Goal: Information Seeking & Learning: Learn about a topic

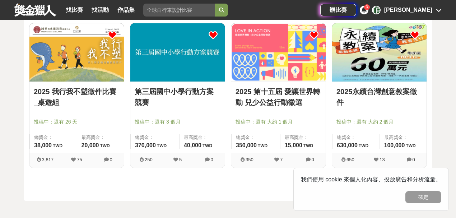
scroll to position [95, 0]
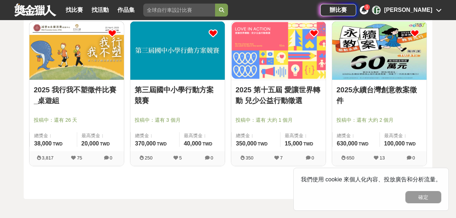
click at [187, 85] on link "第三屆國中小學行動方案競賽" at bounding box center [178, 95] width 86 height 22
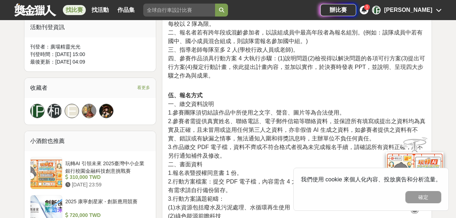
scroll to position [383, 0]
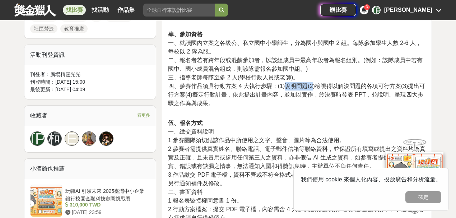
drag, startPoint x: 287, startPoint y: 85, endPoint x: 313, endPoint y: 85, distance: 25.5
click at [313, 85] on span "四、參賽作品須具行動方案 4 大執行步驟：(1)說明問題(2)檢視得以解決問題的各項可行方案(3)提出可行方案(4)擬定行動計畫，依此提出計畫內容，並加以實作…" at bounding box center [296, 94] width 257 height 23
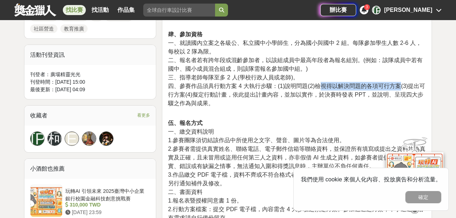
drag, startPoint x: 320, startPoint y: 84, endPoint x: 399, endPoint y: 86, distance: 79.4
click at [399, 86] on span "四、參賽作品須具行動方案 4 大執行步驟：(1)說明問題(2)檢視得以解決問題的各項可行方案(3)提出可行方案(4)擬定行動計畫，依此提出計畫內容，並加以實作…" at bounding box center [296, 94] width 257 height 23
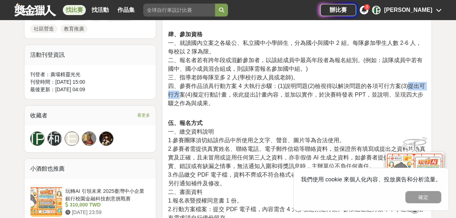
drag, startPoint x: 409, startPoint y: 83, endPoint x: 180, endPoint y: 95, distance: 229.4
click at [180, 95] on span "四、參賽作品須具行動方案 4 大執行步驟：(1)說明問題(2)檢視得以解決問題的各項可行方案(3)提出可行方案(4)擬定行動計畫，依此提出計畫內容，並加以實作…" at bounding box center [296, 94] width 257 height 23
drag, startPoint x: 195, startPoint y: 94, endPoint x: 286, endPoint y: 96, distance: 91.6
click at [286, 96] on span "四、參賽作品須具行動方案 4 大執行步驟：(1)說明問題(2)檢視得以解決問題的各項可行方案(3)提出可行方案(4)擬定行動計畫，依此提出計畫內容，並加以實作…" at bounding box center [296, 94] width 257 height 23
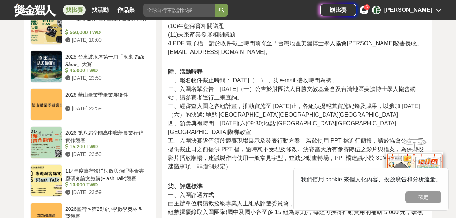
scroll to position [670, 0]
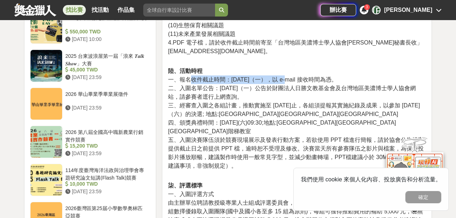
drag, startPoint x: 192, startPoint y: 79, endPoint x: 276, endPoint y: 79, distance: 84.7
click at [276, 79] on span "一、報名收件截止時間：[DATE]（一），以 e-mail 接收時間為憑。" at bounding box center [252, 79] width 169 height 6
click at [283, 80] on span "一、報名收件截止時間：[DATE]（一），以 e-mail 接收時間為憑。" at bounding box center [252, 79] width 169 height 6
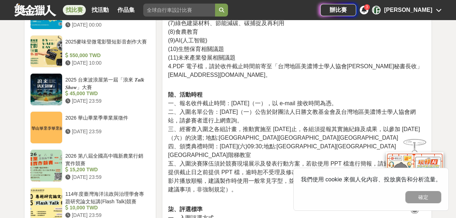
scroll to position [694, 0]
